Goal: Entertainment & Leisure: Consume media (video, audio)

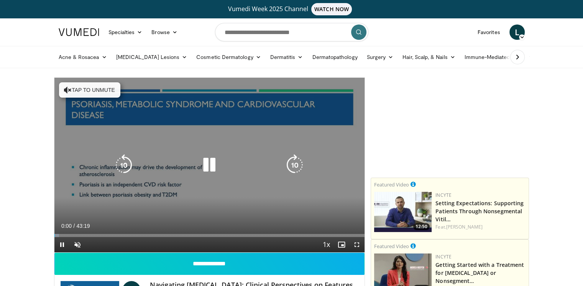
click at [93, 90] on button "Tap to unmute" at bounding box center [89, 89] width 61 height 15
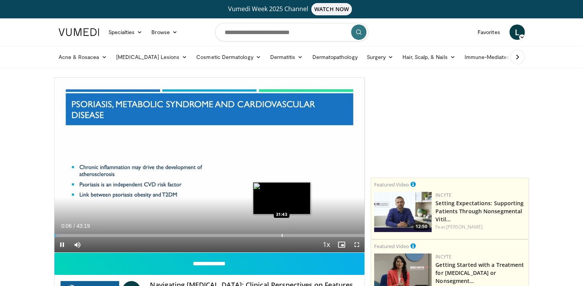
click at [282, 233] on div "Loaded : 1.92% 00:06 31:43" at bounding box center [209, 233] width 310 height 7
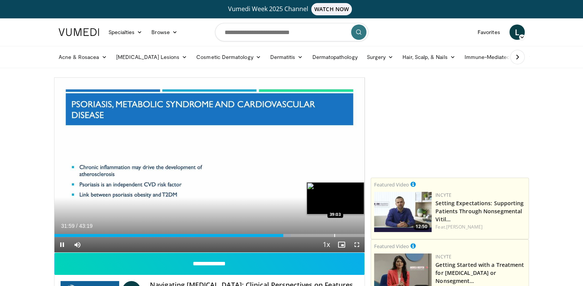
click at [334, 235] on div "Progress Bar" at bounding box center [334, 235] width 1 height 3
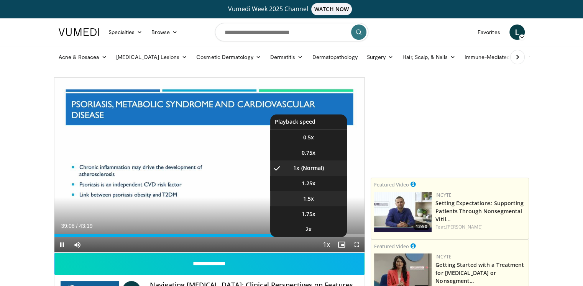
click at [308, 198] on span "1.5x" at bounding box center [308, 199] width 11 height 8
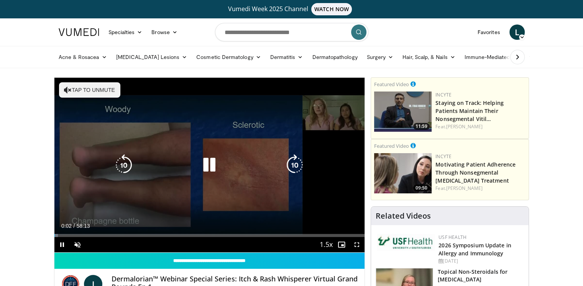
click at [84, 91] on button "Tap to unmute" at bounding box center [89, 89] width 61 height 15
click at [126, 166] on icon "Video Player" at bounding box center [123, 164] width 21 height 21
click at [129, 173] on icon "Video Player" at bounding box center [123, 164] width 21 height 21
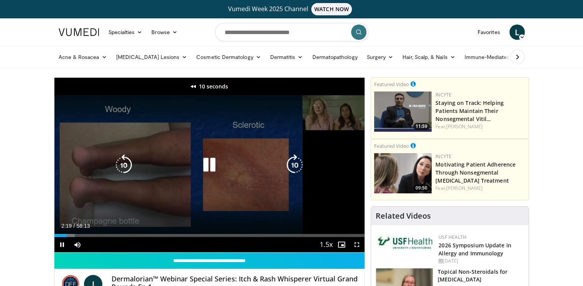
click at [129, 173] on icon "Video Player" at bounding box center [123, 164] width 21 height 21
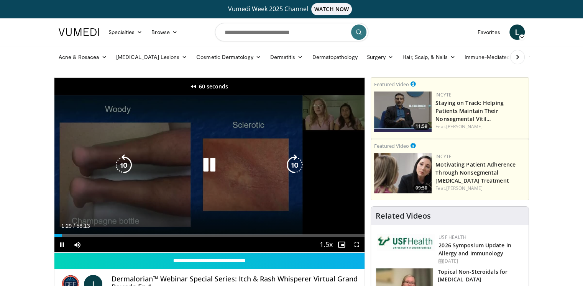
click at [129, 173] on icon "Video Player" at bounding box center [123, 164] width 21 height 21
click at [202, 162] on icon "Video Player" at bounding box center [208, 164] width 21 height 21
click at [207, 164] on icon "Video Player" at bounding box center [208, 164] width 21 height 21
click at [126, 165] on icon "Video Player" at bounding box center [123, 164] width 21 height 21
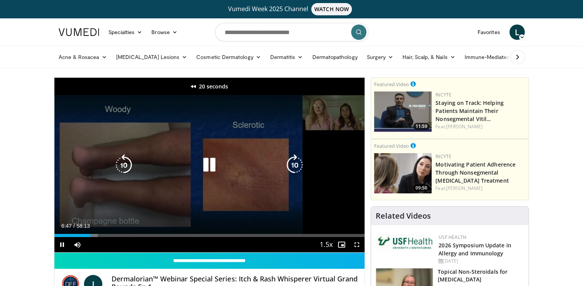
click at [126, 165] on icon "Video Player" at bounding box center [123, 164] width 21 height 21
click at [207, 166] on icon "Video Player" at bounding box center [208, 164] width 21 height 21
